Goal: Information Seeking & Learning: Learn about a topic

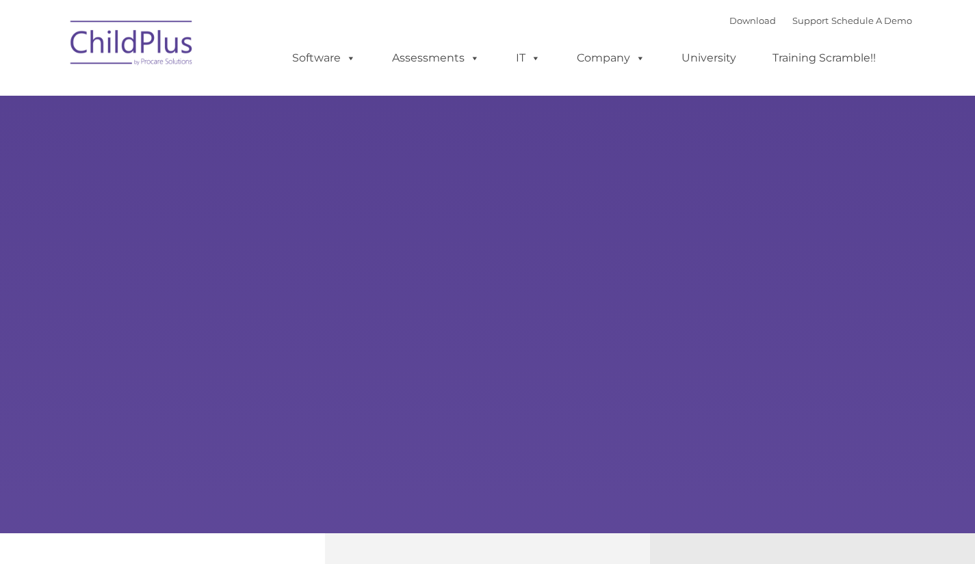
type input ""
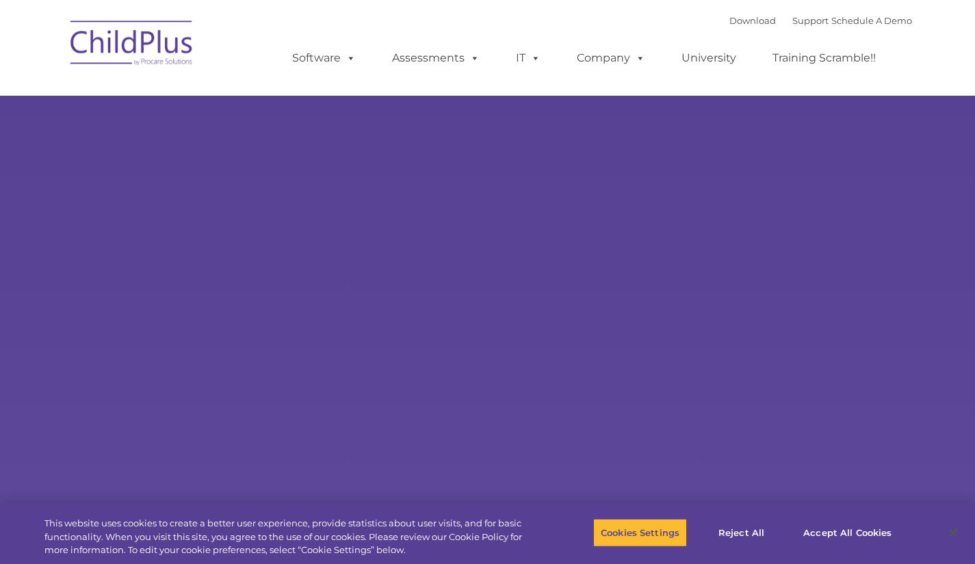
select select "MEDIUM"
click at [854, 529] on button "Accept All Cookies" at bounding box center [846, 532] width 103 height 29
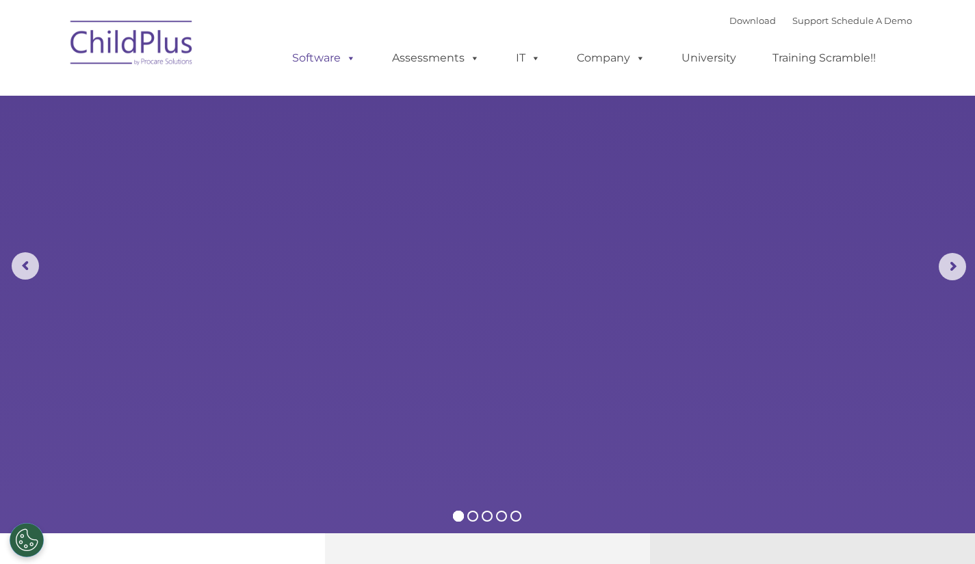
click at [328, 63] on link "Software" at bounding box center [323, 57] width 91 height 27
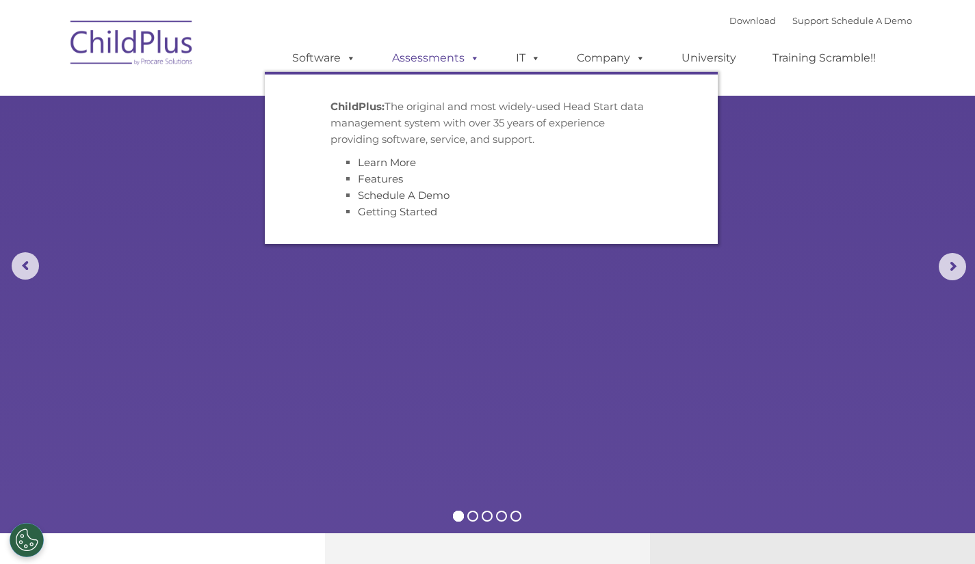
click at [466, 58] on span at bounding box center [471, 57] width 15 height 13
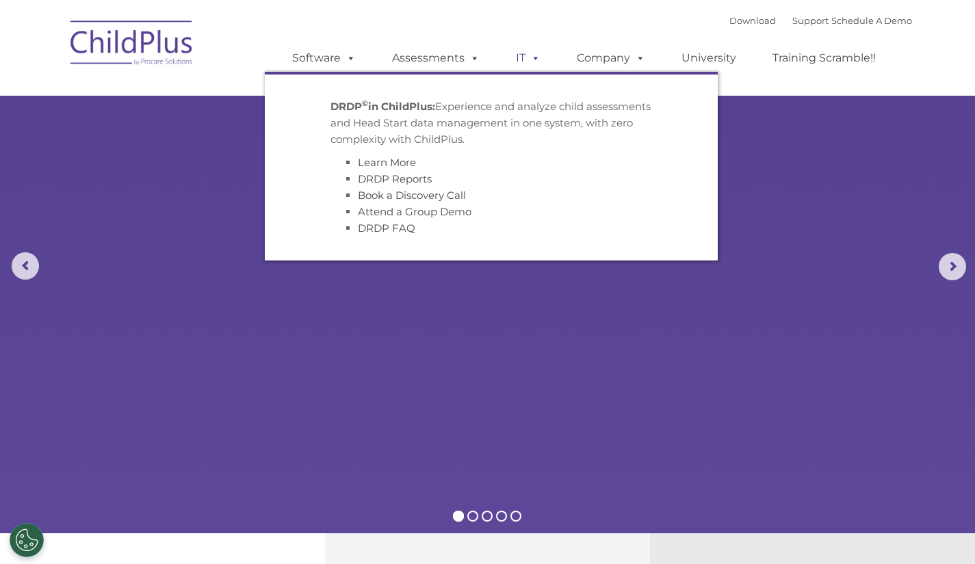
click at [525, 52] on span at bounding box center [532, 57] width 15 height 13
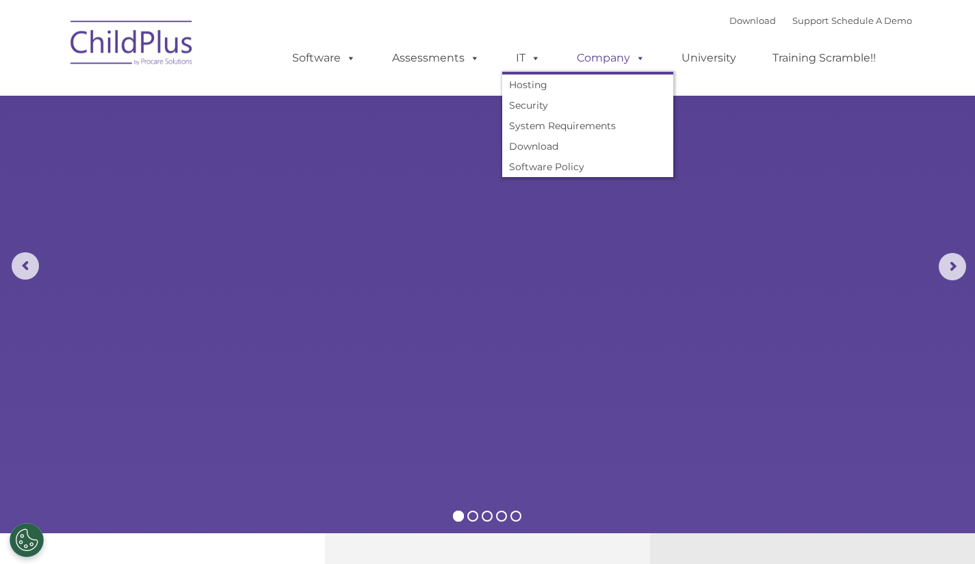
click at [631, 60] on span at bounding box center [637, 57] width 15 height 13
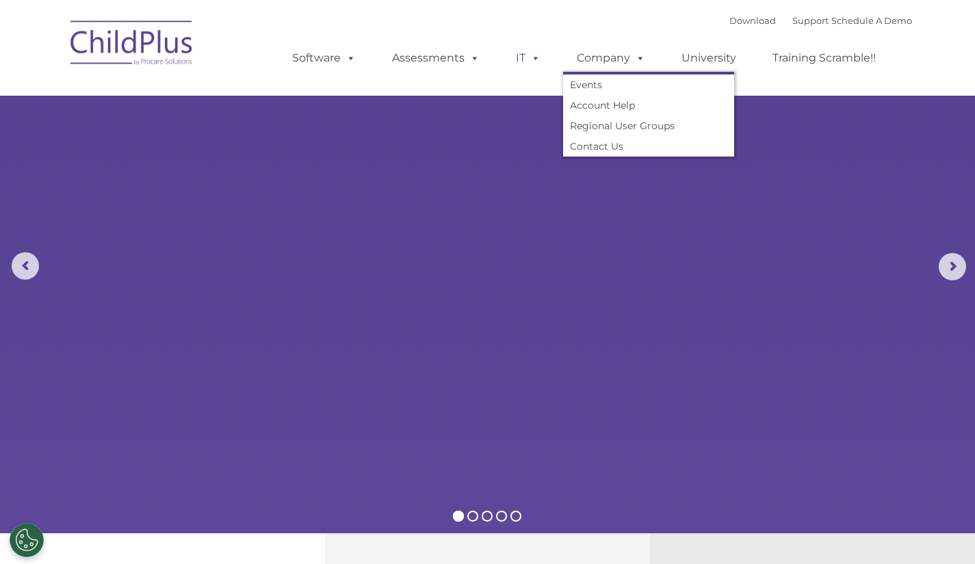
click at [529, 62] on span at bounding box center [532, 57] width 15 height 13
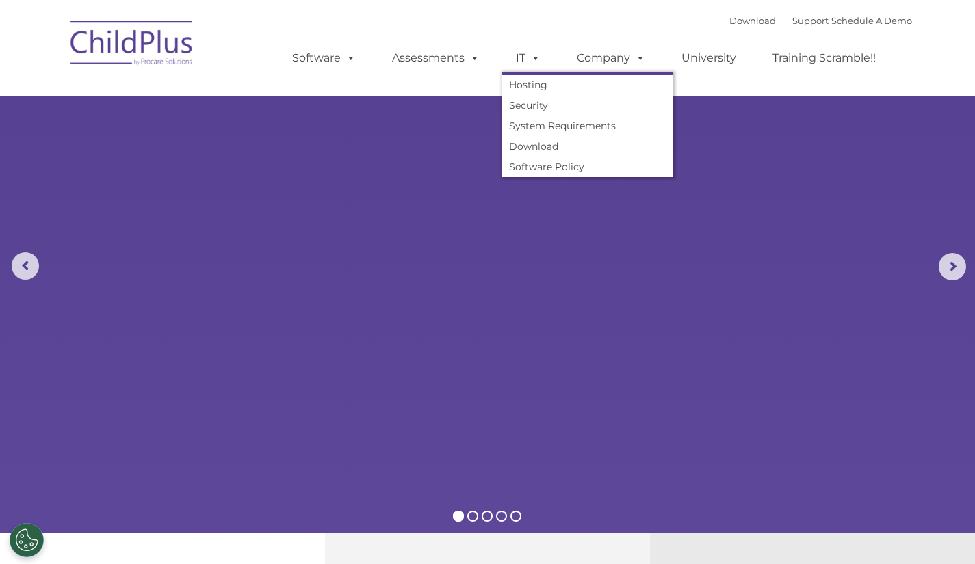
click at [844, 198] on rs-slides "Learn More Request a Demo The Future of ChildPlus is Here! Boost your productiv…" at bounding box center [487, 267] width 975 height 534
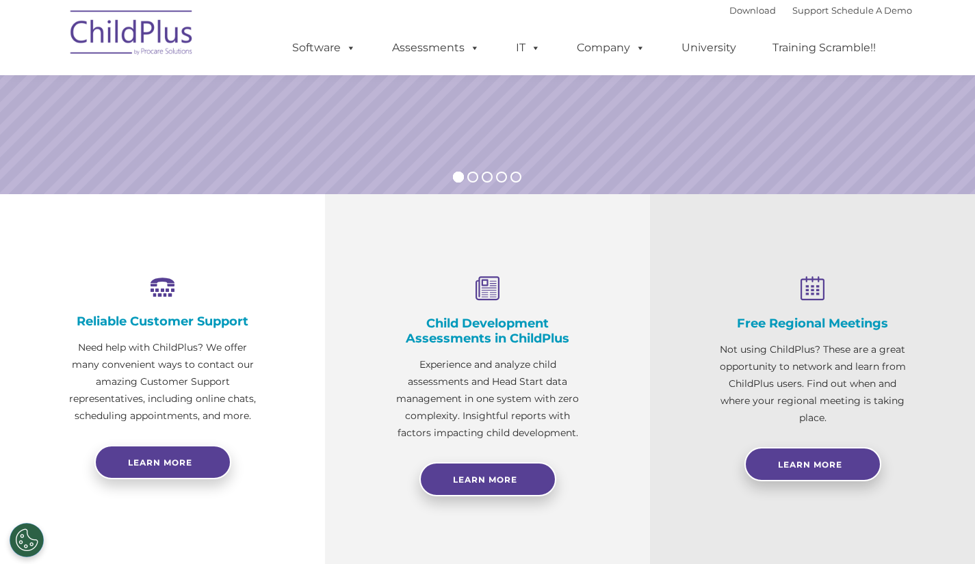
scroll to position [278, 0]
